Goal: Task Accomplishment & Management: Manage account settings

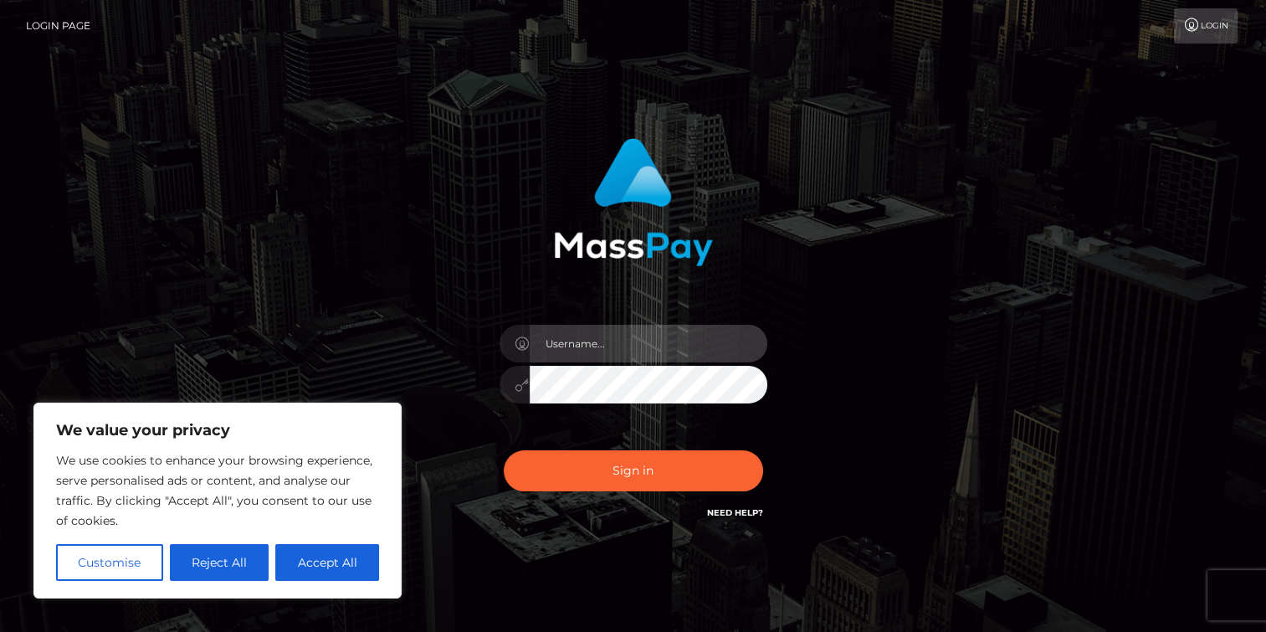
click at [586, 354] on input "text" at bounding box center [649, 344] width 238 height 38
type input "[EMAIL_ADDRESS][DOMAIN_NAME]"
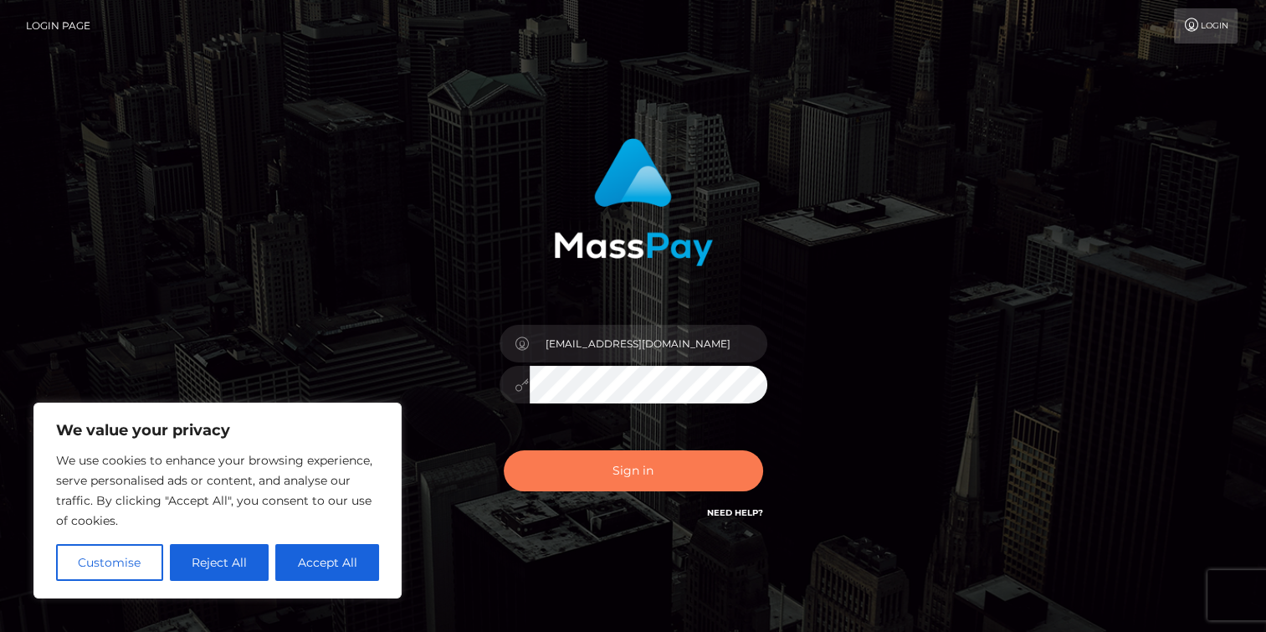
click at [627, 479] on button "Sign in" at bounding box center [633, 470] width 259 height 41
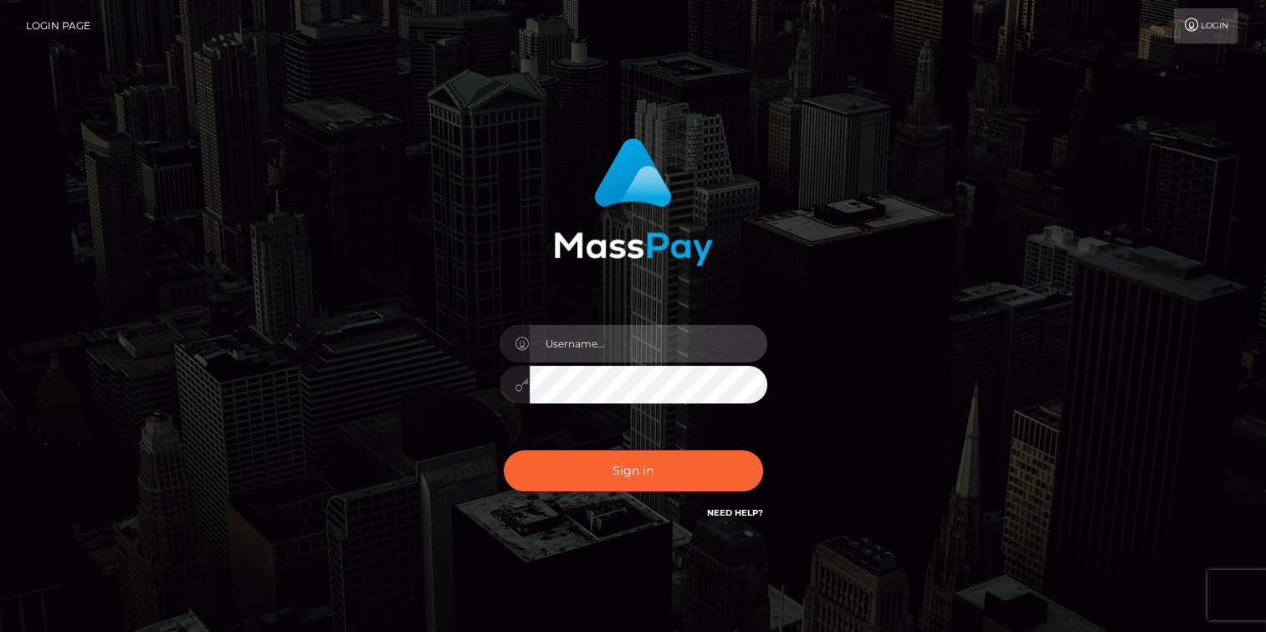
click at [659, 346] on input "text" at bounding box center [649, 344] width 238 height 38
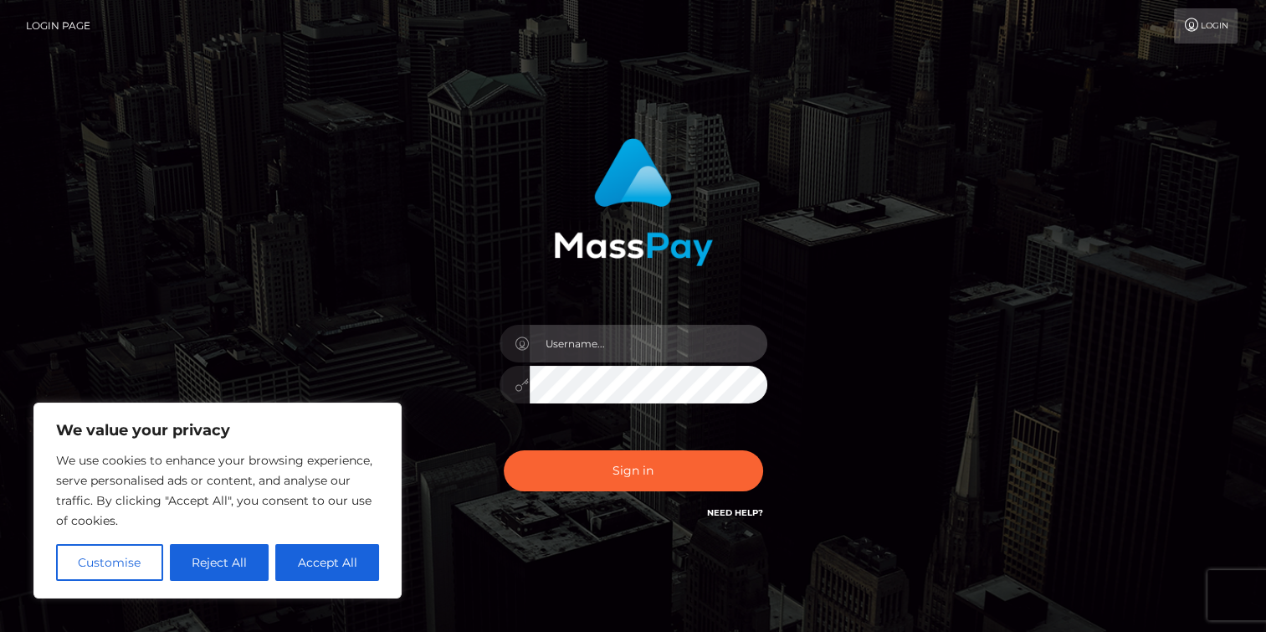
type input "[EMAIL_ADDRESS][DOMAIN_NAME]"
click at [504, 450] on button "Sign in" at bounding box center [633, 470] width 259 height 41
